Goal: Information Seeking & Learning: Learn about a topic

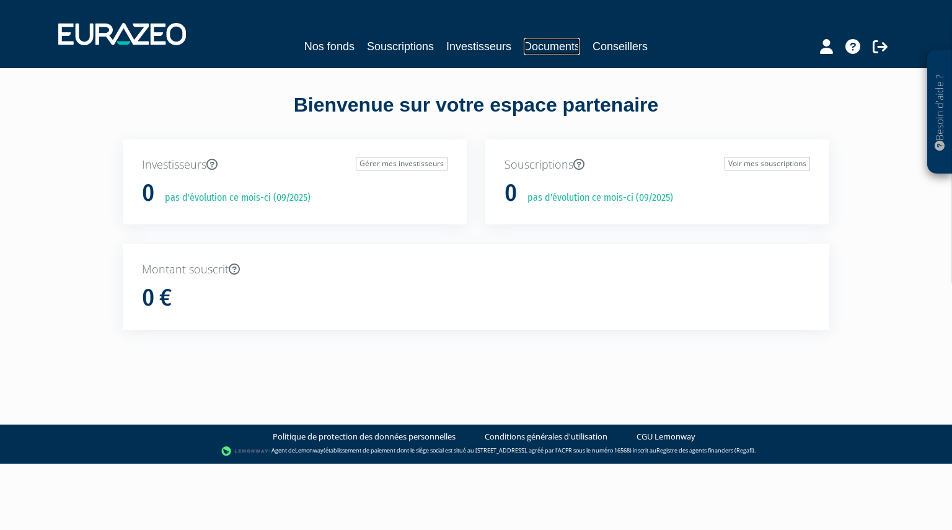
click at [548, 48] on link "Documents" at bounding box center [551, 46] width 56 height 17
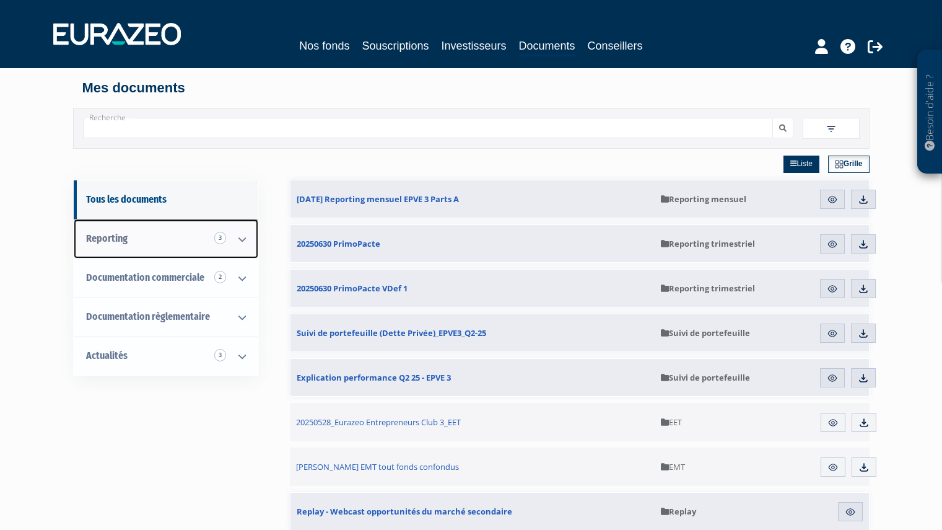
click at [245, 237] on icon at bounding box center [242, 239] width 32 height 38
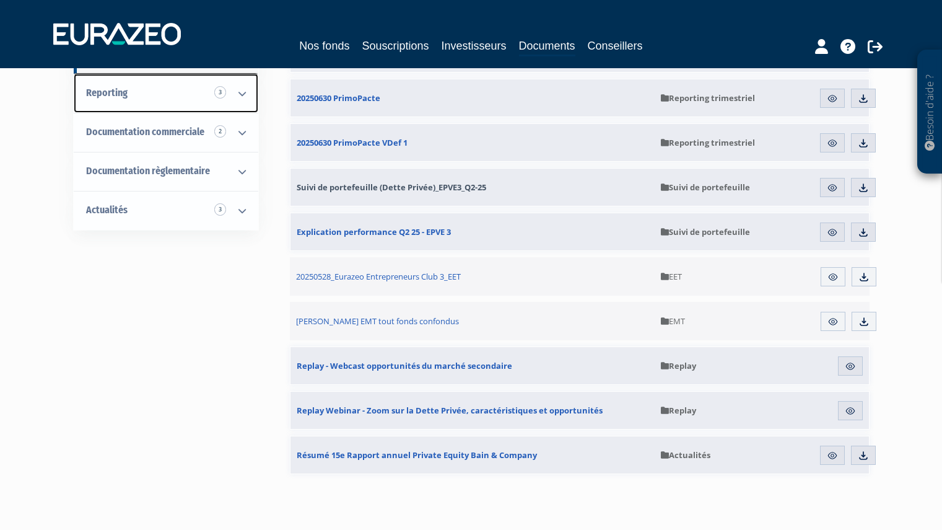
scroll to position [146, 0]
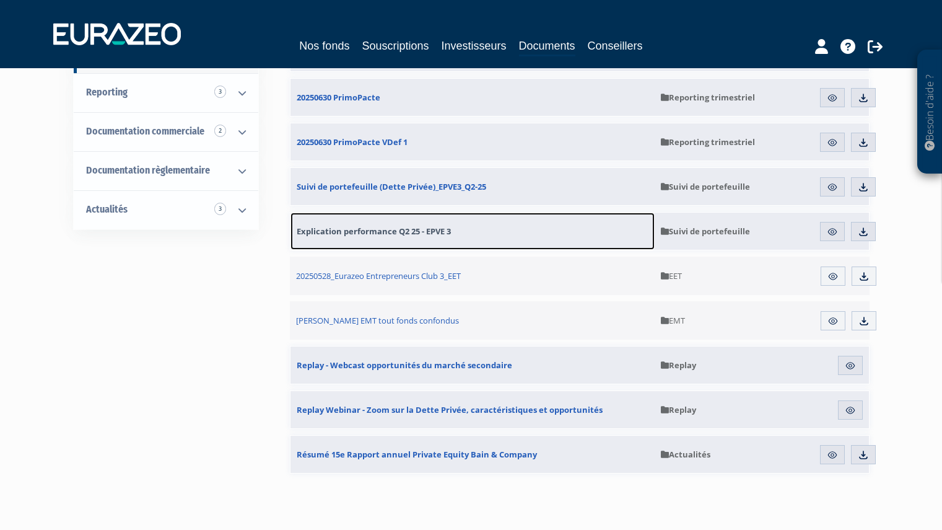
click at [423, 230] on span "Explication performance Q2 25 - EPVE 3" at bounding box center [374, 231] width 154 height 11
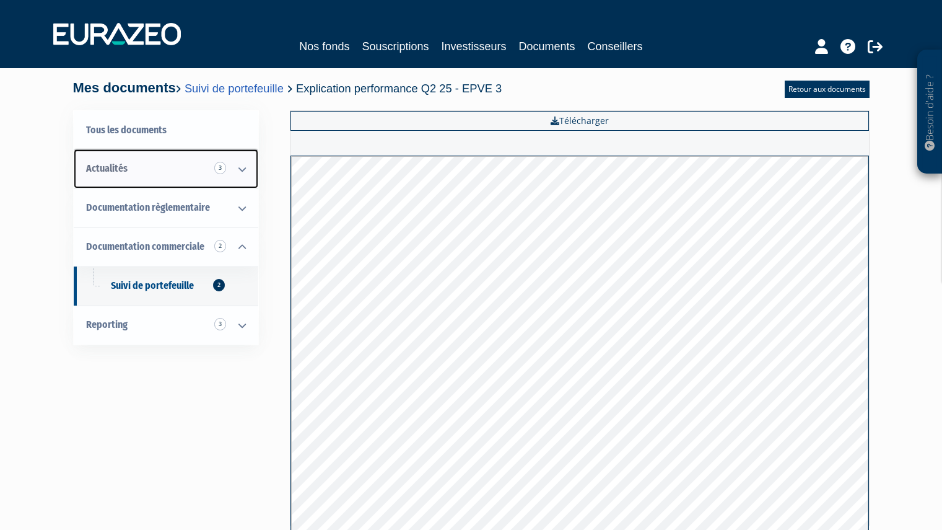
click at [240, 165] on icon at bounding box center [242, 169] width 32 height 38
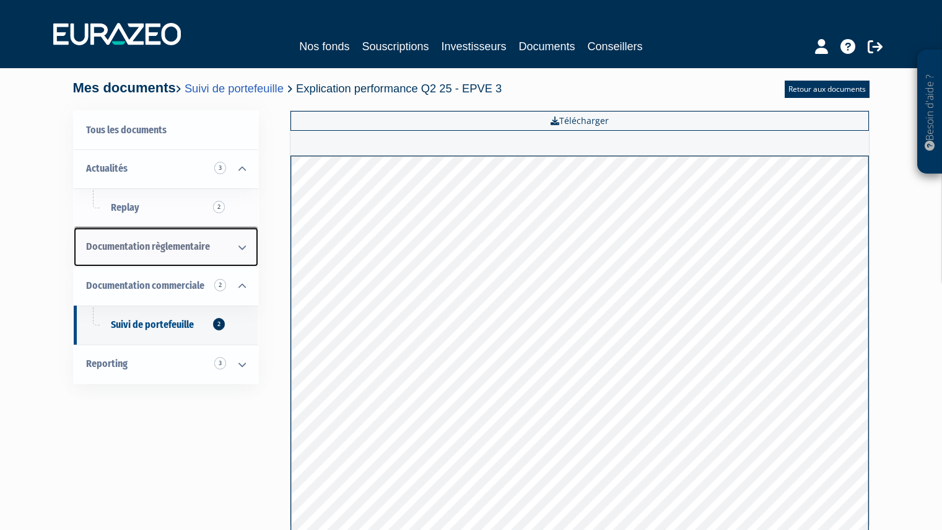
click at [230, 255] on icon at bounding box center [242, 247] width 32 height 38
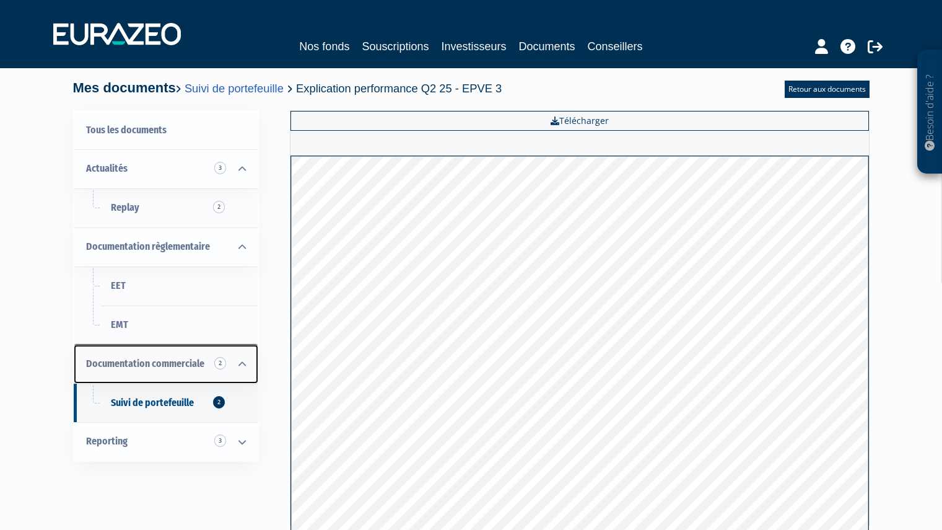
click at [178, 359] on span "Documentation commerciale 2" at bounding box center [145, 363] width 118 height 12
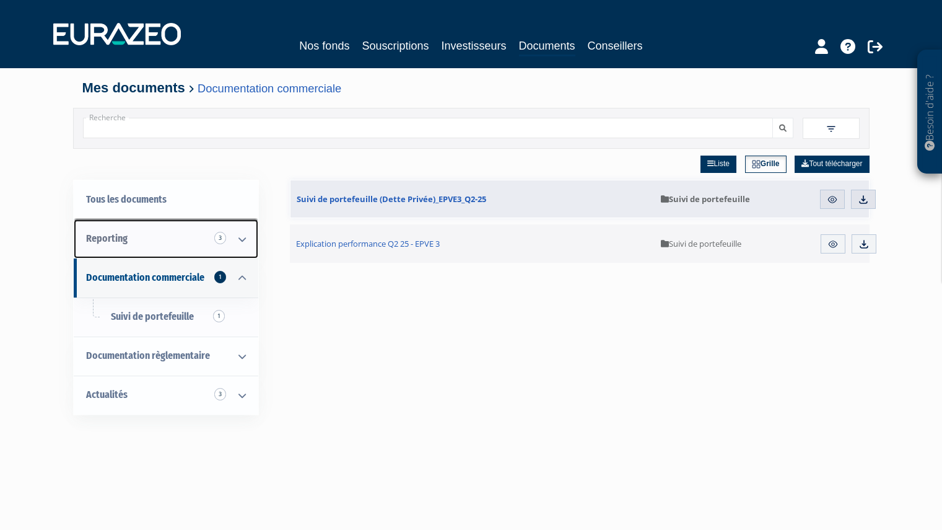
click at [234, 245] on icon at bounding box center [242, 239] width 32 height 38
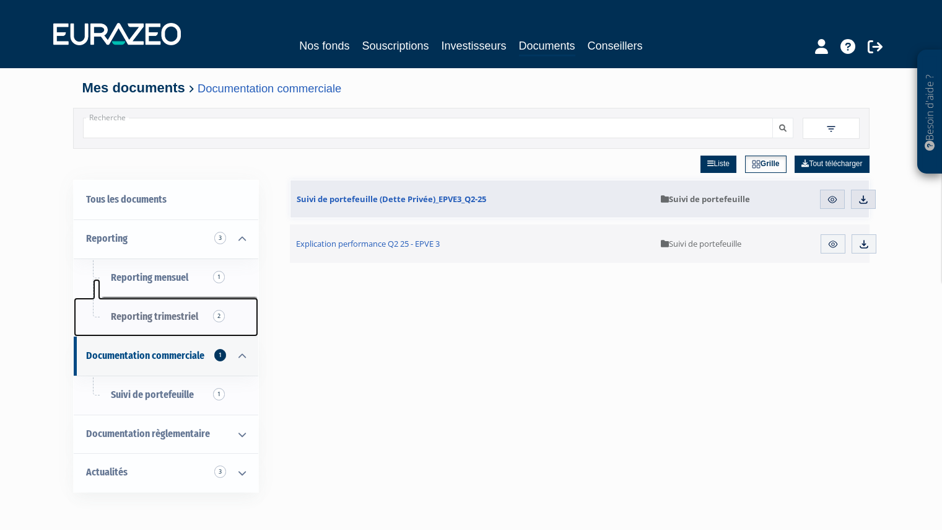
click at [166, 317] on span "Reporting trimestriel 2" at bounding box center [154, 316] width 87 height 12
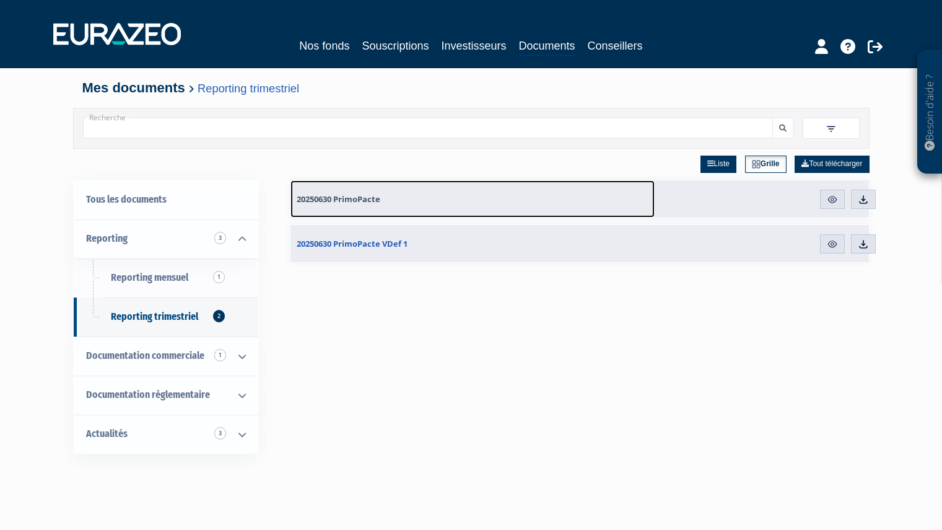
click at [348, 200] on span "20250630 PrimoPacte" at bounding box center [339, 198] width 84 height 11
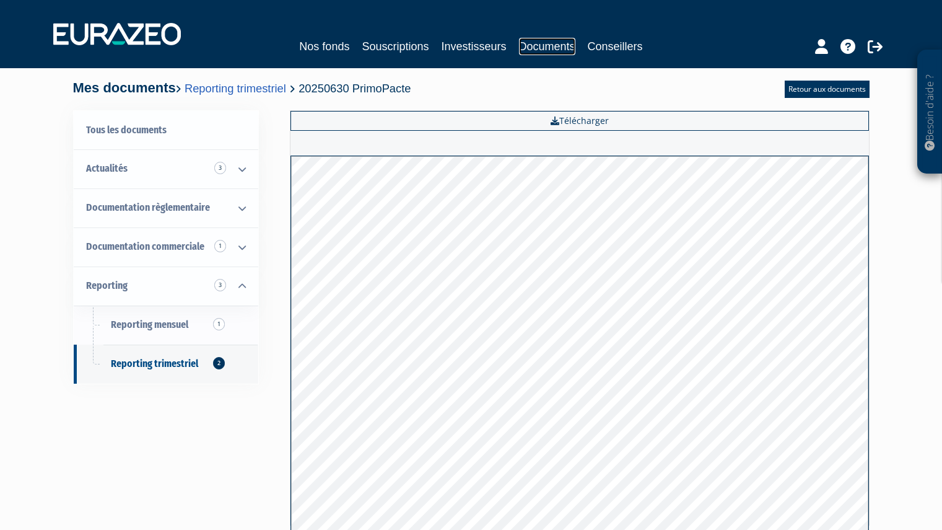
click at [540, 50] on link "Documents" at bounding box center [547, 46] width 56 height 17
click at [336, 45] on link "Nos fonds" at bounding box center [324, 46] width 50 height 17
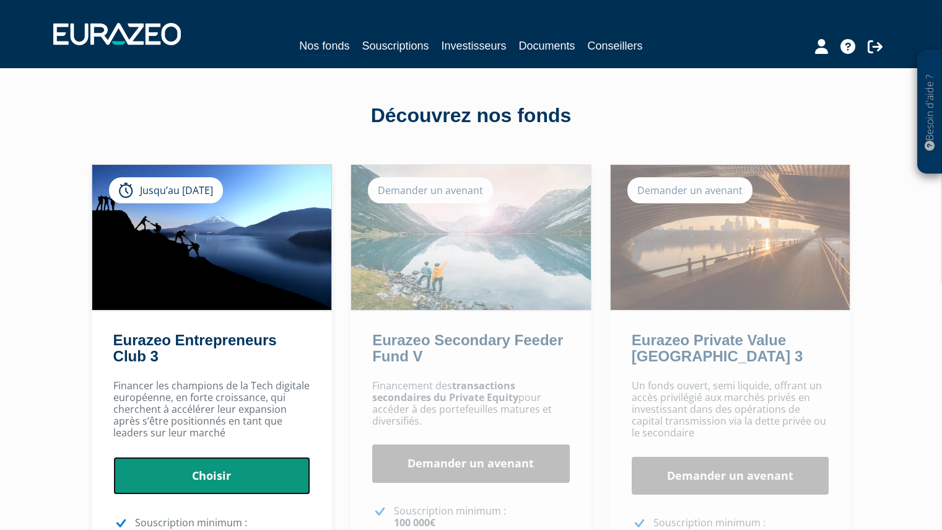
click at [225, 479] on link "Choisir" at bounding box center [212, 476] width 198 height 38
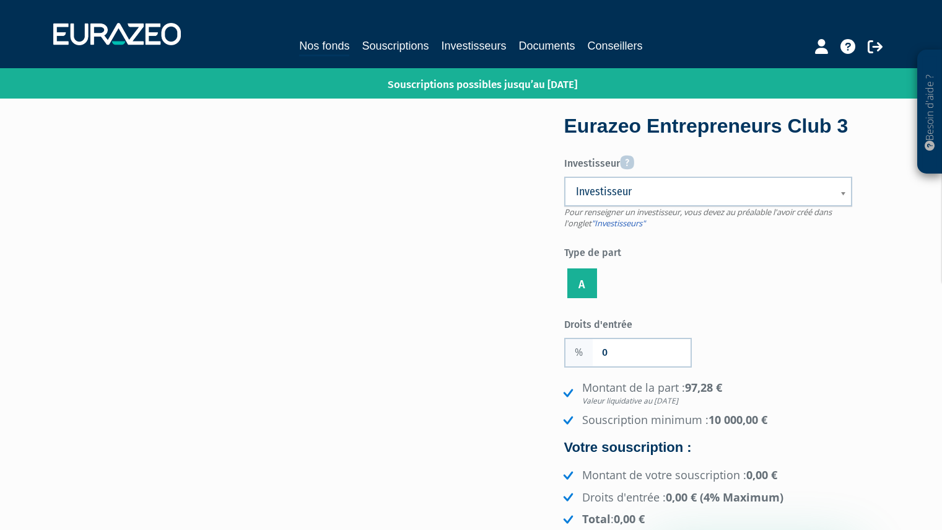
click at [844, 214] on b at bounding box center [845, 199] width 11 height 27
click at [845, 214] on b at bounding box center [845, 199] width 11 height 27
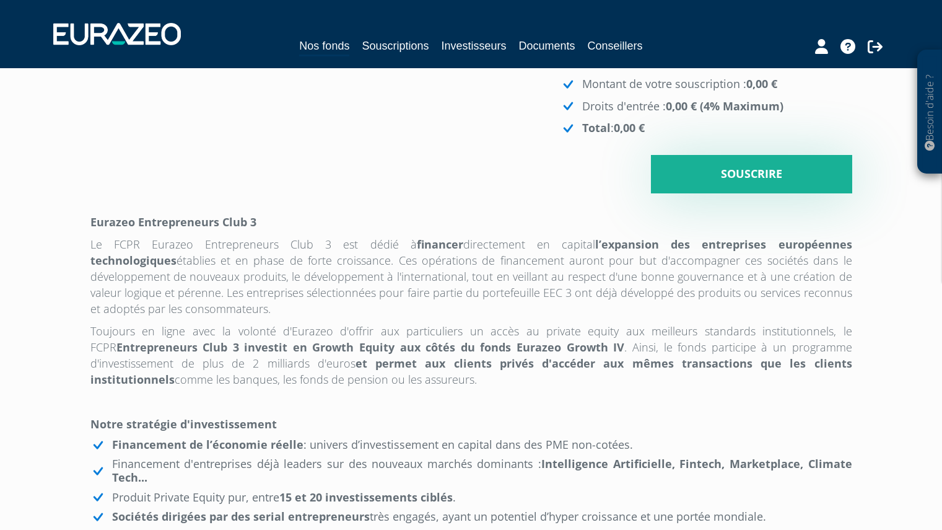
scroll to position [390, 0]
